Goal: Entertainment & Leisure: Consume media (video, audio)

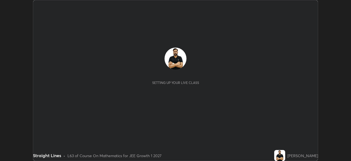
scroll to position [161, 351]
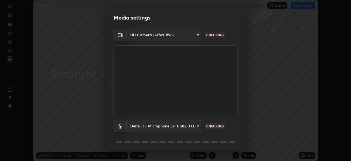
click at [300, 5] on div "Media settings HD Camera (2e7e:0896) 8c1c7b377e076452f4b61756d30bb1fb0723153906…" at bounding box center [175, 80] width 351 height 161
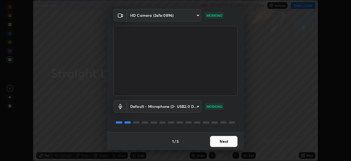
click at [224, 142] on button "Next" at bounding box center [223, 141] width 27 height 11
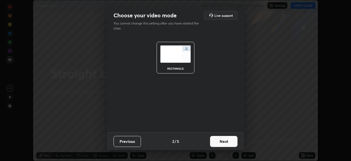
scroll to position [0, 0]
click at [226, 140] on button "Next" at bounding box center [223, 141] width 27 height 11
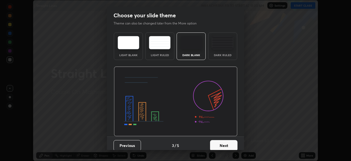
click at [226, 141] on button "Next" at bounding box center [223, 145] width 27 height 11
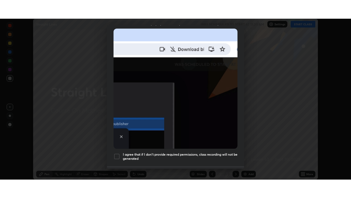
scroll to position [132, 0]
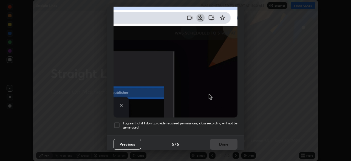
click at [216, 123] on h5 "I agree that if I don't provide required permissions, class recording will not …" at bounding box center [180, 125] width 115 height 9
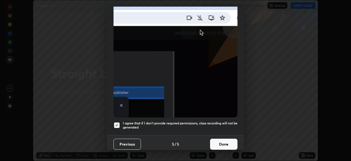
click at [223, 139] on button "Done" at bounding box center [223, 143] width 27 height 11
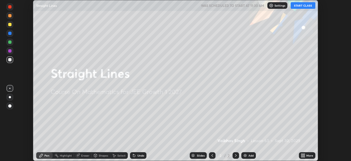
click at [304, 5] on button "START CLASS" at bounding box center [303, 5] width 25 height 7
click at [250, 154] on div "Add" at bounding box center [251, 155] width 5 height 3
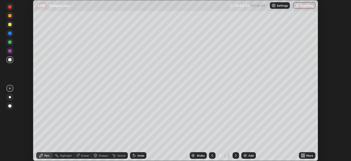
click at [10, 97] on div at bounding box center [10, 97] width 2 height 2
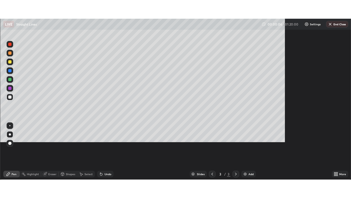
scroll to position [198, 351]
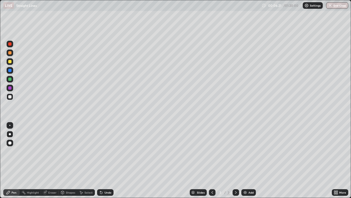
click at [245, 160] on div "Add" at bounding box center [249, 192] width 15 height 7
click at [10, 61] on div at bounding box center [9, 61] width 3 height 3
click at [43, 160] on div "Eraser" at bounding box center [50, 192] width 18 height 7
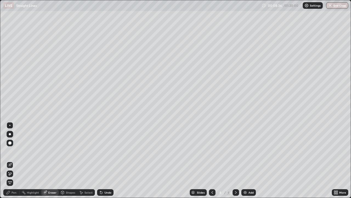
click at [9, 125] on div at bounding box center [9, 125] width 1 height 1
click at [12, 160] on div "Pen" at bounding box center [14, 192] width 5 height 3
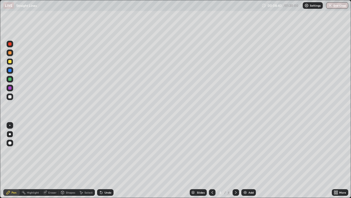
click at [10, 79] on div at bounding box center [9, 78] width 3 height 3
click at [10, 98] on div at bounding box center [9, 96] width 3 height 3
click at [245, 160] on img at bounding box center [245, 192] width 4 height 4
click at [48, 160] on div "Eraser" at bounding box center [50, 192] width 18 height 7
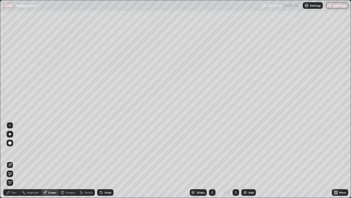
click at [9, 160] on icon at bounding box center [9, 172] width 1 height 1
click at [12, 160] on div "Pen" at bounding box center [14, 192] width 5 height 3
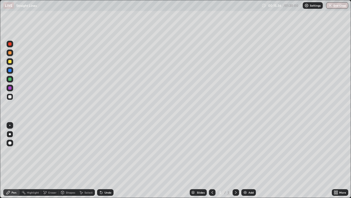
click at [12, 97] on div at bounding box center [10, 96] width 7 height 7
click at [10, 63] on div at bounding box center [9, 61] width 3 height 3
click at [109, 160] on div "Undo" at bounding box center [108, 192] width 7 height 3
click at [89, 160] on div "Select" at bounding box center [86, 192] width 18 height 7
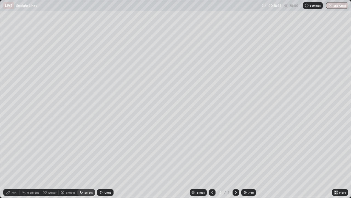
click at [15, 160] on div "Pen" at bounding box center [14, 192] width 5 height 3
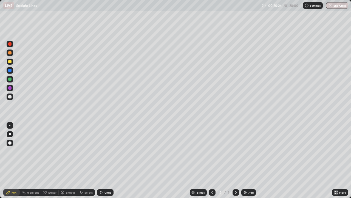
click at [251, 160] on div "Add" at bounding box center [251, 192] width 5 height 3
click at [213, 160] on icon at bounding box center [212, 192] width 4 height 4
click at [236, 160] on icon at bounding box center [236, 192] width 4 height 4
click at [212, 160] on icon at bounding box center [212, 192] width 4 height 4
click at [235, 160] on icon at bounding box center [236, 192] width 4 height 4
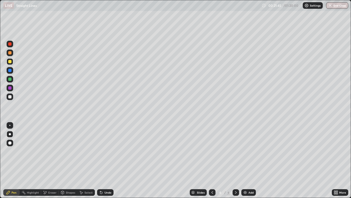
click at [105, 160] on div "Undo" at bounding box center [108, 192] width 7 height 3
click at [102, 160] on icon at bounding box center [101, 192] width 2 height 2
click at [212, 160] on icon at bounding box center [212, 192] width 4 height 4
click at [13, 96] on div at bounding box center [10, 96] width 7 height 7
click at [235, 160] on icon at bounding box center [236, 192] width 4 height 4
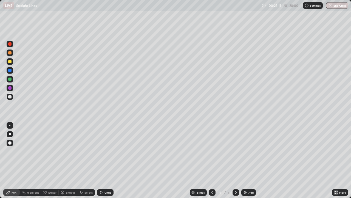
click at [247, 160] on img at bounding box center [245, 192] width 4 height 4
click at [212, 160] on icon at bounding box center [212, 192] width 4 height 4
click at [212, 160] on icon at bounding box center [213, 192] width 2 height 3
click at [236, 160] on icon at bounding box center [236, 192] width 4 height 4
click at [235, 160] on icon at bounding box center [236, 192] width 4 height 4
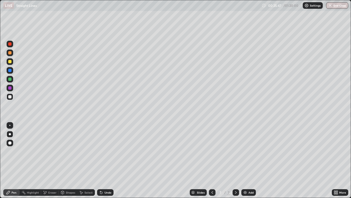
click at [10, 62] on div at bounding box center [9, 61] width 3 height 3
click at [103, 160] on div "Undo" at bounding box center [105, 192] width 16 height 7
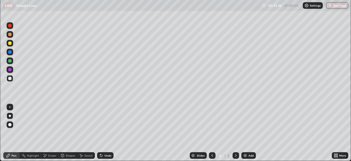
scroll to position [198, 351]
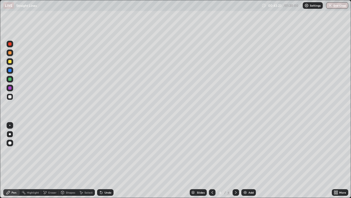
click at [235, 160] on icon at bounding box center [236, 192] width 4 height 4
click at [209, 160] on div at bounding box center [212, 192] width 7 height 7
click at [212, 160] on icon at bounding box center [212, 192] width 4 height 4
click at [236, 160] on icon at bounding box center [236, 192] width 4 height 4
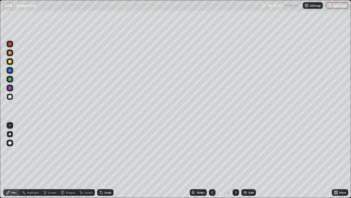
click at [236, 160] on icon at bounding box center [236, 192] width 4 height 4
click at [247, 160] on img at bounding box center [245, 192] width 4 height 4
click at [10, 62] on div at bounding box center [9, 61] width 3 height 3
click at [250, 160] on div "Add" at bounding box center [249, 192] width 15 height 7
click at [9, 99] on div at bounding box center [10, 96] width 7 height 7
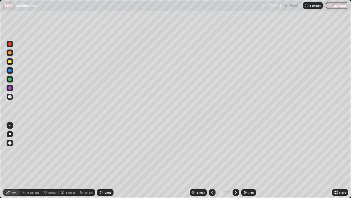
click at [104, 160] on div "Undo" at bounding box center [105, 192] width 16 height 7
click at [103, 160] on div "Undo" at bounding box center [105, 192] width 16 height 7
click at [105, 160] on div "Undo" at bounding box center [108, 192] width 7 height 3
click at [44, 160] on icon at bounding box center [44, 191] width 1 height 1
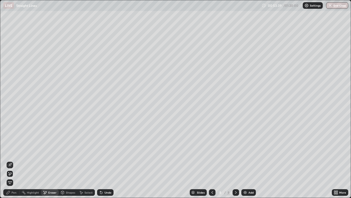
click at [10, 160] on icon at bounding box center [10, 165] width 4 height 4
click at [13, 160] on div "Pen" at bounding box center [14, 192] width 5 height 3
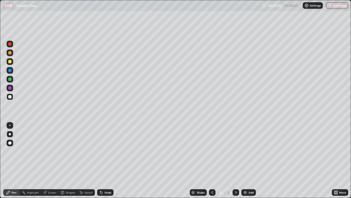
click at [11, 62] on div at bounding box center [9, 61] width 3 height 3
click at [13, 96] on div at bounding box center [10, 96] width 7 height 7
click at [11, 61] on div at bounding box center [9, 61] width 3 height 3
click at [107, 160] on div "Undo" at bounding box center [108, 192] width 7 height 3
click at [245, 160] on img at bounding box center [245, 192] width 4 height 4
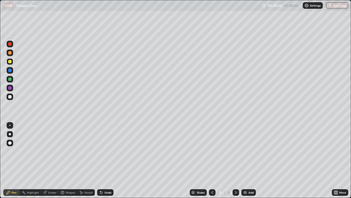
click at [10, 97] on div at bounding box center [9, 96] width 3 height 3
click at [11, 62] on div at bounding box center [9, 61] width 3 height 3
click at [211, 160] on icon at bounding box center [212, 192] width 4 height 4
click at [236, 160] on icon at bounding box center [236, 192] width 4 height 4
click at [211, 160] on icon at bounding box center [212, 192] width 4 height 4
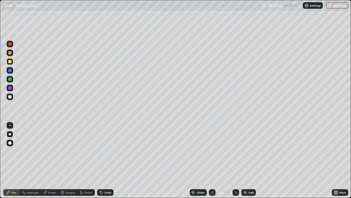
click at [10, 45] on div at bounding box center [9, 43] width 3 height 3
click at [236, 160] on icon at bounding box center [236, 192] width 4 height 4
click at [10, 79] on div at bounding box center [9, 78] width 3 height 3
click at [212, 160] on icon at bounding box center [212, 192] width 4 height 4
click at [236, 160] on div at bounding box center [236, 192] width 7 height 7
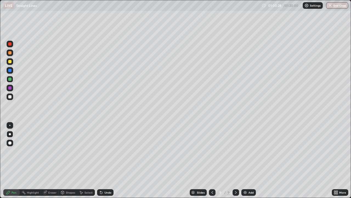
click at [215, 160] on div at bounding box center [212, 192] width 7 height 7
click at [50, 160] on div "Eraser" at bounding box center [52, 192] width 8 height 3
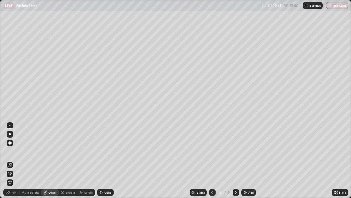
click at [14, 160] on div "Pen" at bounding box center [14, 192] width 5 height 3
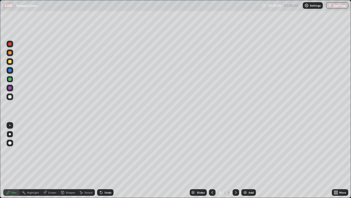
click at [105, 160] on div "Undo" at bounding box center [108, 192] width 7 height 3
click at [37, 160] on div "Highlight" at bounding box center [30, 192] width 21 height 7
click at [12, 160] on div "Pen" at bounding box center [14, 192] width 5 height 3
click at [9, 61] on div at bounding box center [9, 61] width 3 height 3
click at [236, 160] on icon at bounding box center [236, 192] width 4 height 4
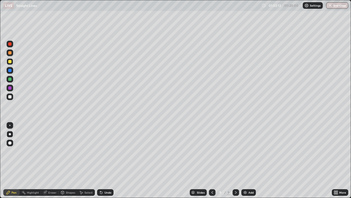
click at [105, 160] on div "Undo" at bounding box center [105, 192] width 16 height 7
click at [105, 160] on div "Undo" at bounding box center [108, 192] width 7 height 3
click at [212, 160] on icon at bounding box center [212, 192] width 4 height 4
click at [234, 160] on icon at bounding box center [236, 192] width 4 height 4
click at [11, 97] on div at bounding box center [9, 96] width 3 height 3
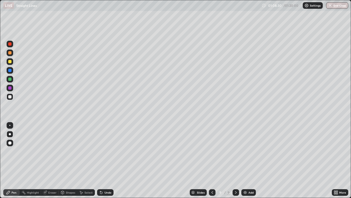
click at [10, 79] on div at bounding box center [9, 78] width 3 height 3
click at [245, 160] on img at bounding box center [245, 192] width 4 height 4
click at [10, 96] on div at bounding box center [9, 96] width 3 height 3
click at [9, 64] on div at bounding box center [10, 61] width 7 height 7
click at [212, 160] on icon at bounding box center [212, 192] width 2 height 3
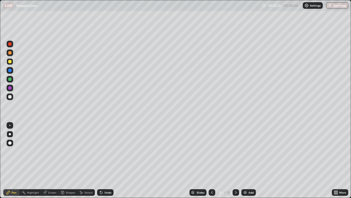
click at [236, 160] on icon at bounding box center [236, 192] width 4 height 4
click at [10, 96] on div at bounding box center [9, 96] width 3 height 3
click at [11, 62] on div at bounding box center [9, 61] width 3 height 3
click at [10, 71] on div at bounding box center [9, 70] width 3 height 3
click at [337, 7] on button "End Class" at bounding box center [338, 5] width 22 height 7
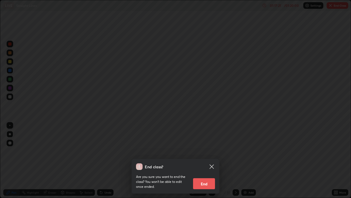
click at [211, 160] on button "End" at bounding box center [204, 183] width 22 height 11
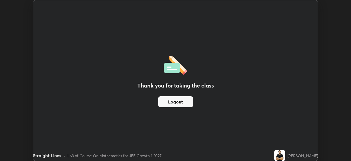
scroll to position [27293, 27103]
